Goal: Obtain resource: Download file/media

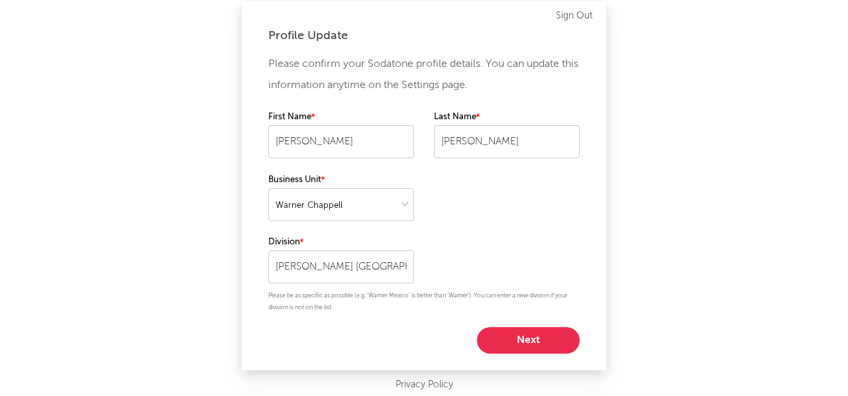
select select "warner_chappell"
click at [402, 205] on select at bounding box center [341, 204] width 146 height 33
click at [268, 188] on select at bounding box center [341, 204] width 146 height 33
click at [377, 270] on input "[PERSON_NAME] [GEOGRAPHIC_DATA]" at bounding box center [341, 266] width 146 height 33
click at [471, 240] on div "Please confirm your Sodatone profile details. You can update this information a…" at bounding box center [423, 204] width 311 height 300
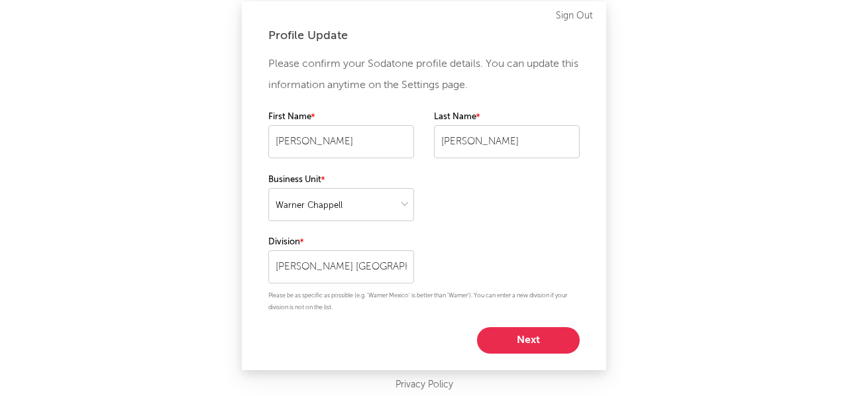
click at [534, 346] on button "Next" at bounding box center [528, 340] width 103 height 26
select select "anr_research"
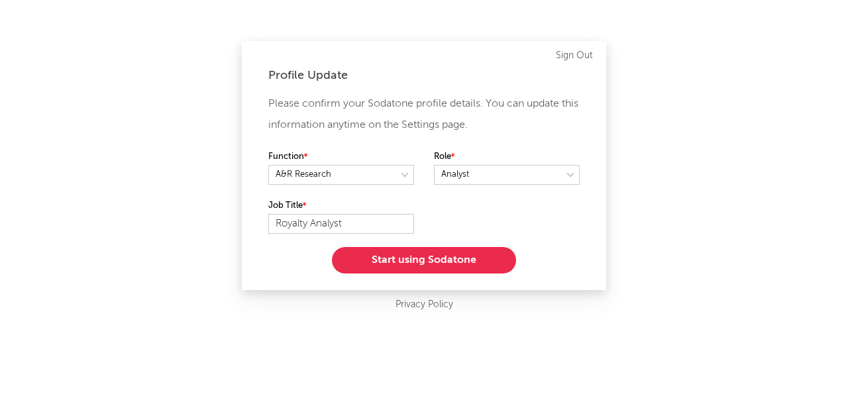
click at [440, 256] on button "Start using Sodatone" at bounding box center [424, 260] width 184 height 26
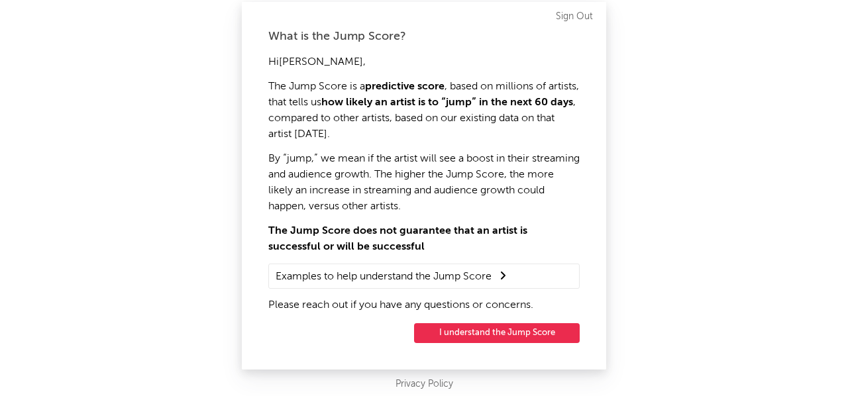
click at [496, 329] on button "I understand the Jump Score" at bounding box center [497, 333] width 166 height 20
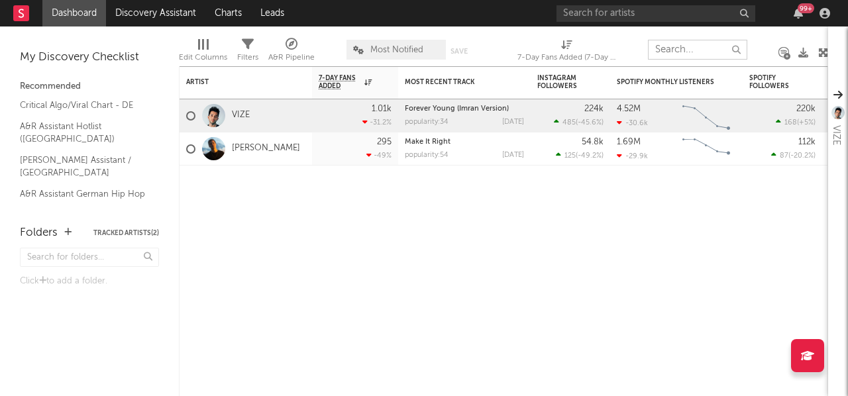
click at [692, 46] on input "text" at bounding box center [697, 50] width 99 height 20
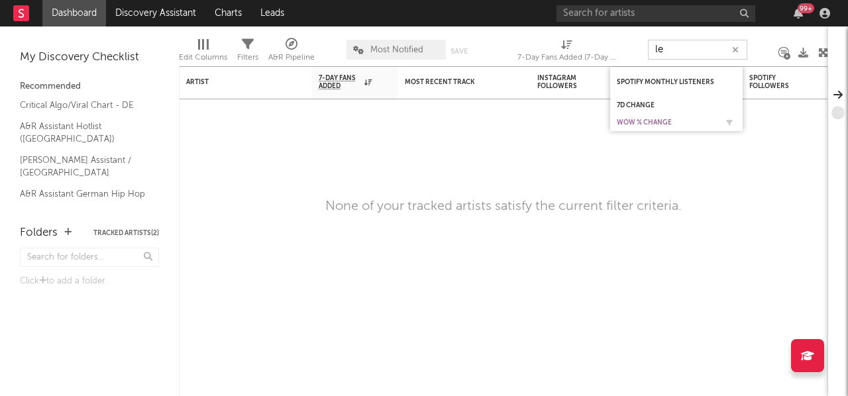
type input "l"
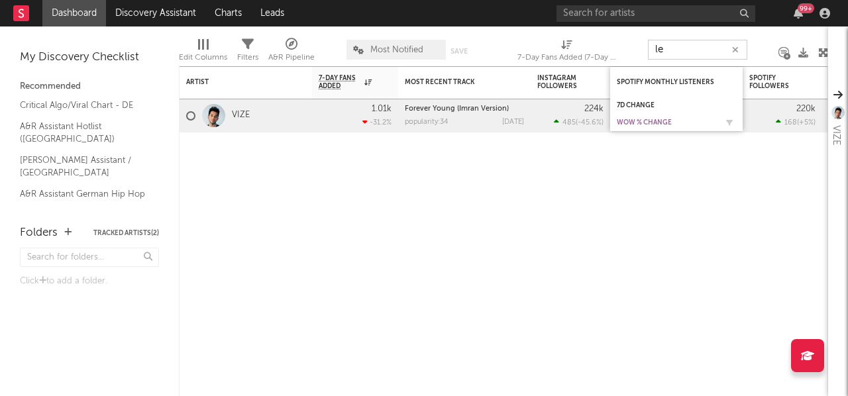
type input "l"
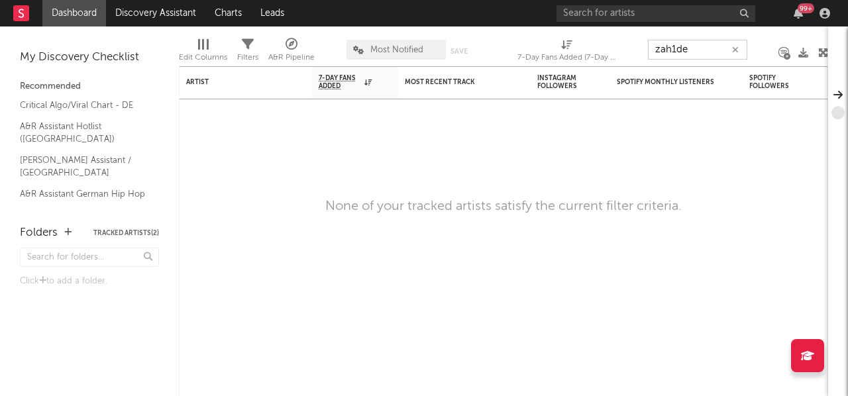
drag, startPoint x: 703, startPoint y: 47, endPoint x: 607, endPoint y: 54, distance: 96.3
click at [607, 54] on div "Edit Columns Filters A&R Pipeline Most Notified Save Save as 7-Day Fans Added (…" at bounding box center [503, 46] width 649 height 40
type input "[PERSON_NAME]"
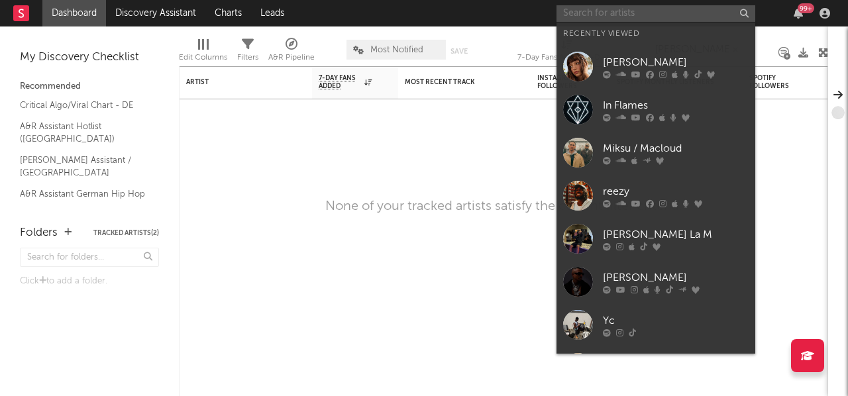
click at [613, 11] on input "text" at bounding box center [655, 13] width 199 height 17
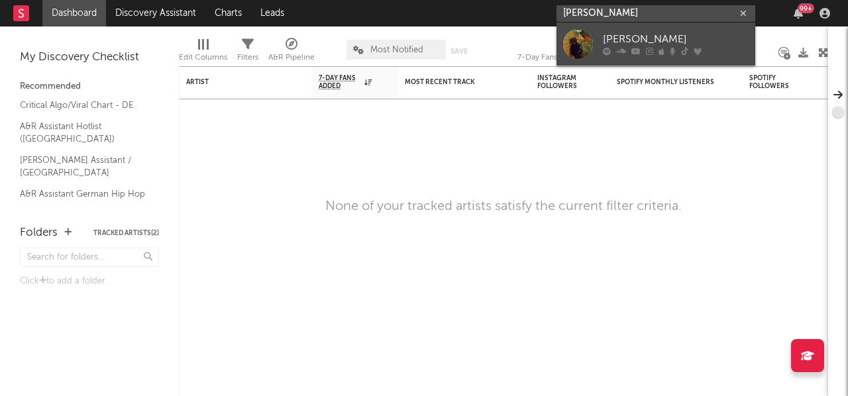
type input "[PERSON_NAME]"
click at [625, 39] on div "[PERSON_NAME]" at bounding box center [676, 40] width 146 height 16
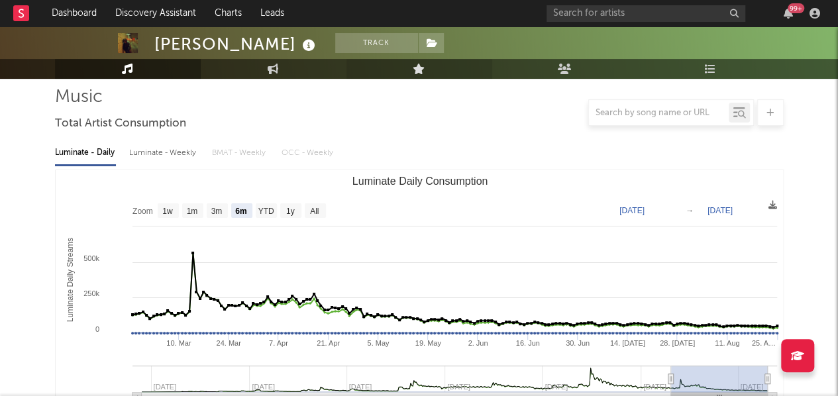
scroll to position [91, 0]
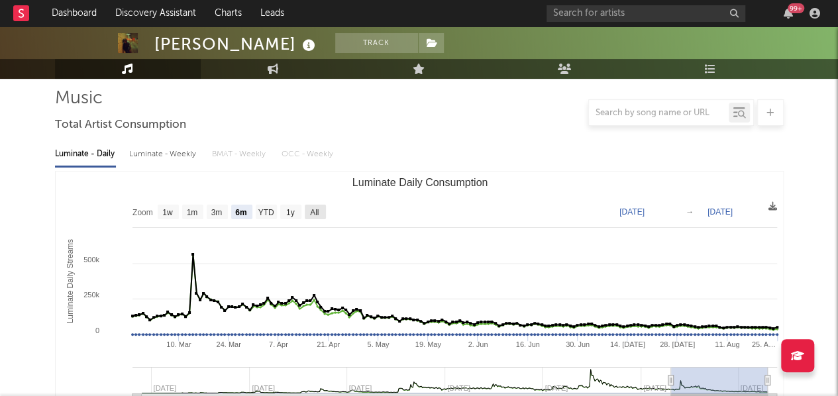
click at [318, 217] on text "All" at bounding box center [314, 212] width 9 height 9
select select "All"
type input "[DATE]"
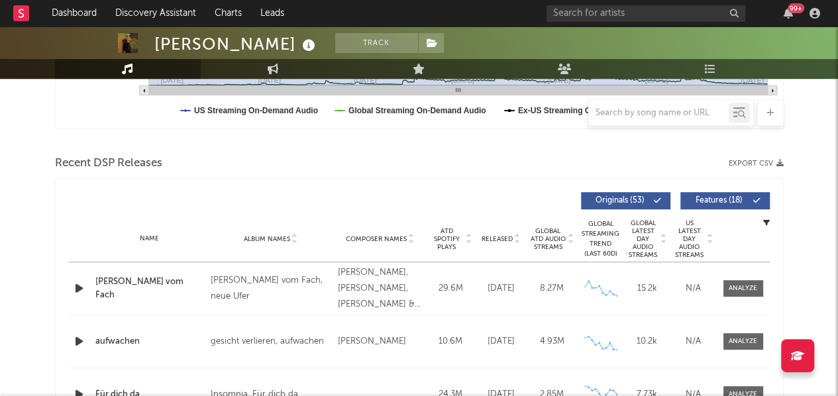
scroll to position [384, 0]
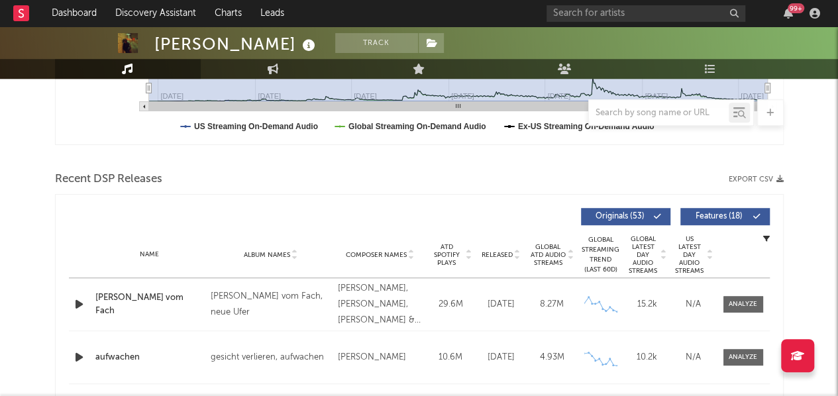
click at [756, 174] on div "Recent DSP Releases Export CSV" at bounding box center [419, 179] width 729 height 23
click at [760, 179] on button "Export CSV" at bounding box center [756, 180] width 55 height 8
